Goal: Task Accomplishment & Management: Manage account settings

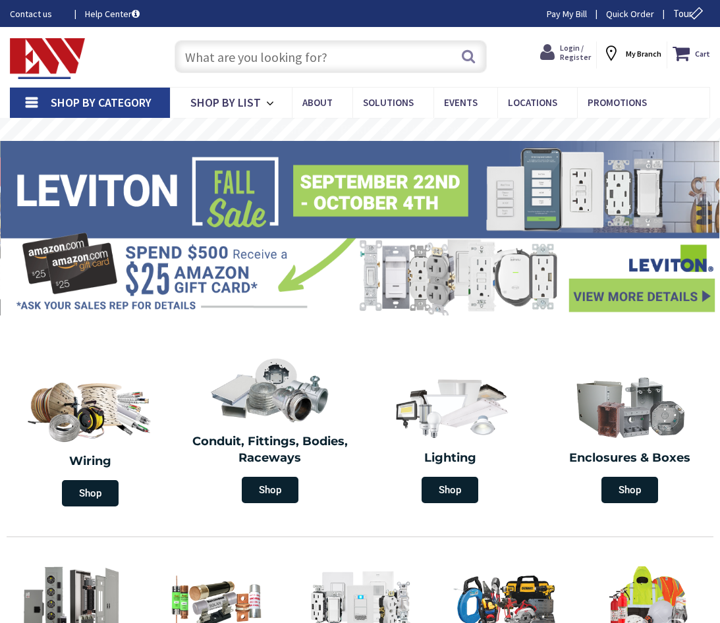
click at [569, 45] on span "Login / Register" at bounding box center [575, 52] width 31 height 19
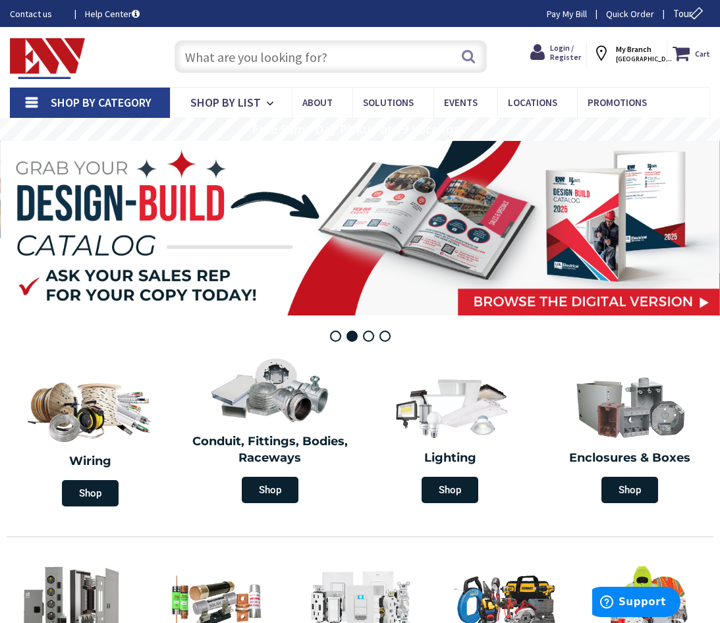
click at [574, 15] on link "Pay My Bill" at bounding box center [567, 13] width 40 height 13
